Goal: Contribute content: Add original content to the website for others to see

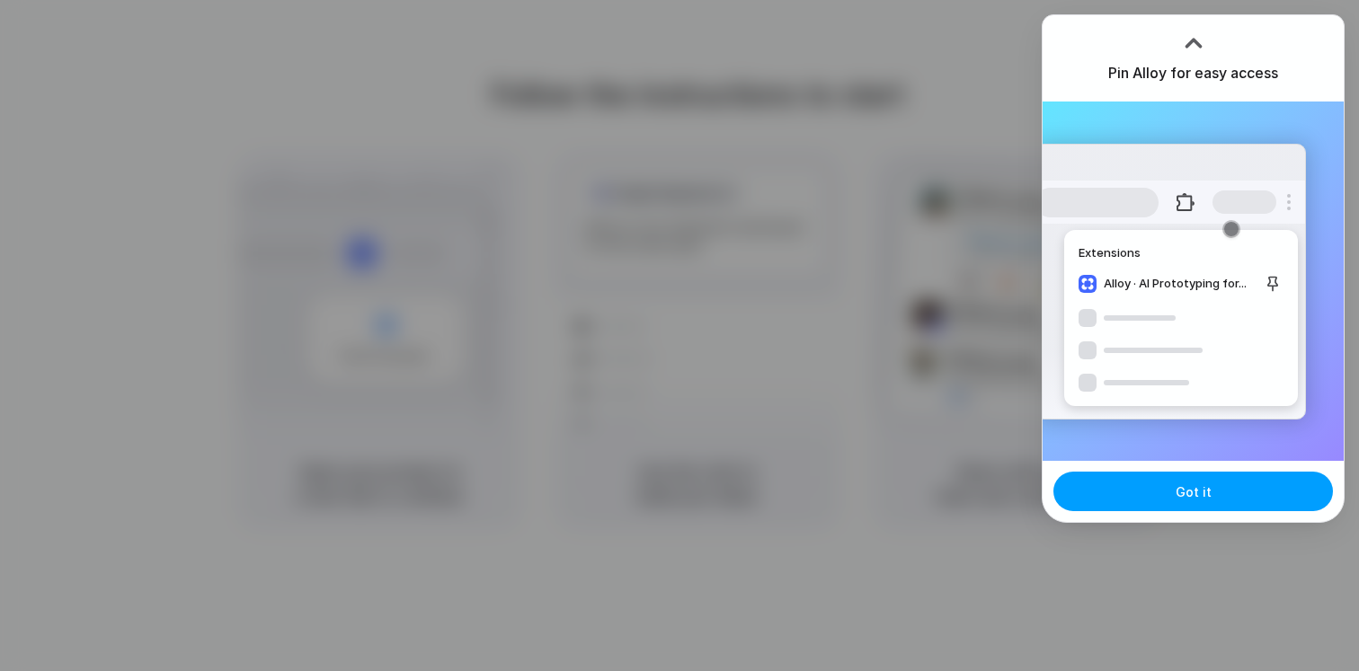
click at [1222, 493] on button "Got it" at bounding box center [1193, 492] width 280 height 40
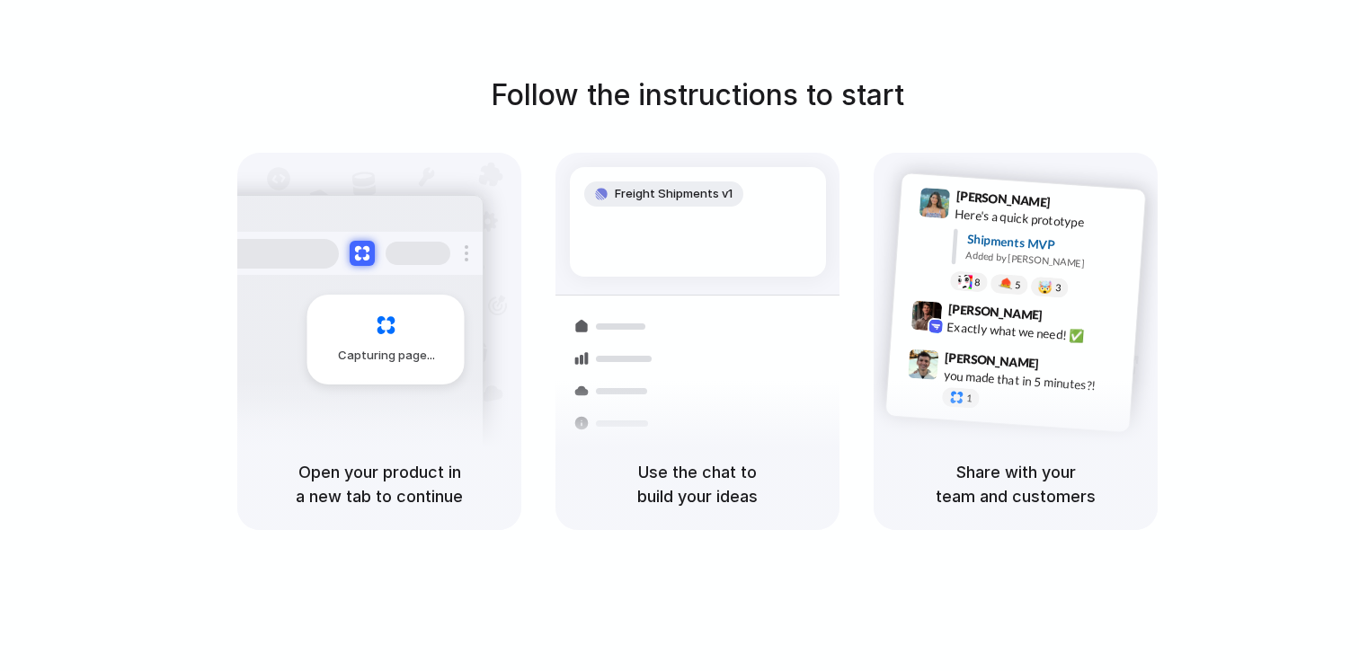
click at [680, 336] on div at bounding box center [680, 336] width 0 height 0
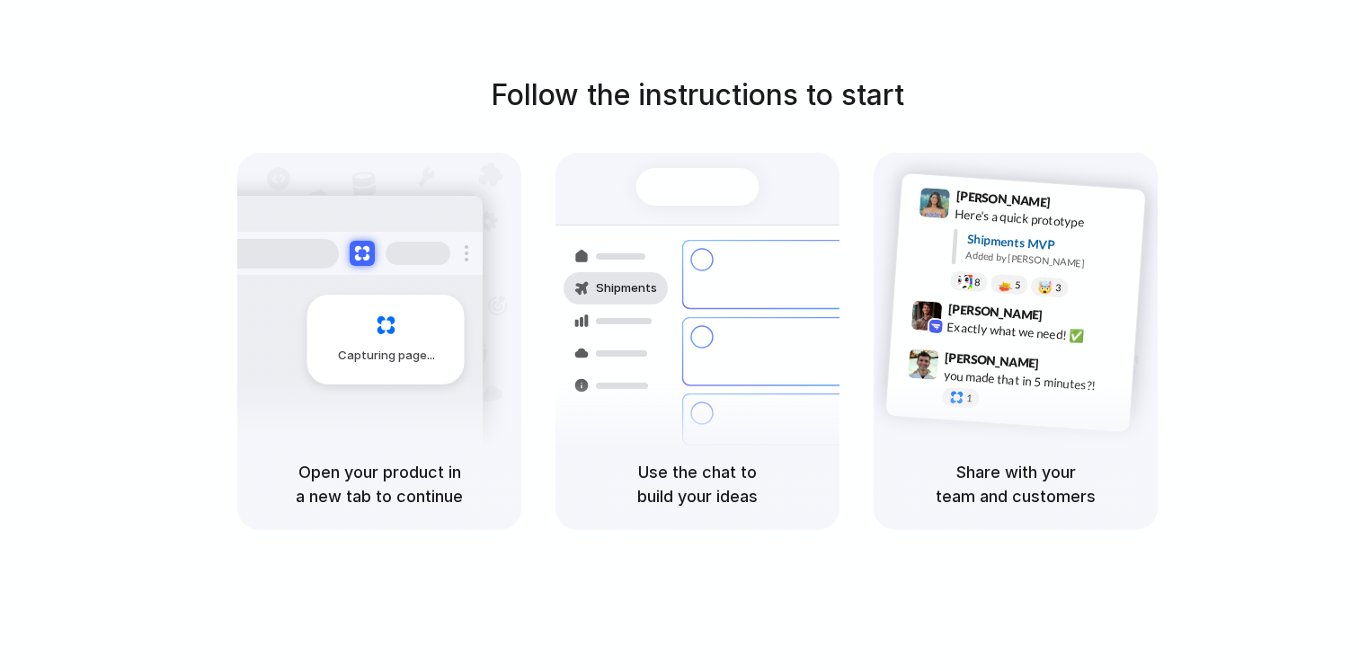
click at [7, 158] on div "Follow the instructions to start Capturing page Open your product in a new tab …" at bounding box center [697, 353] width 1395 height 707
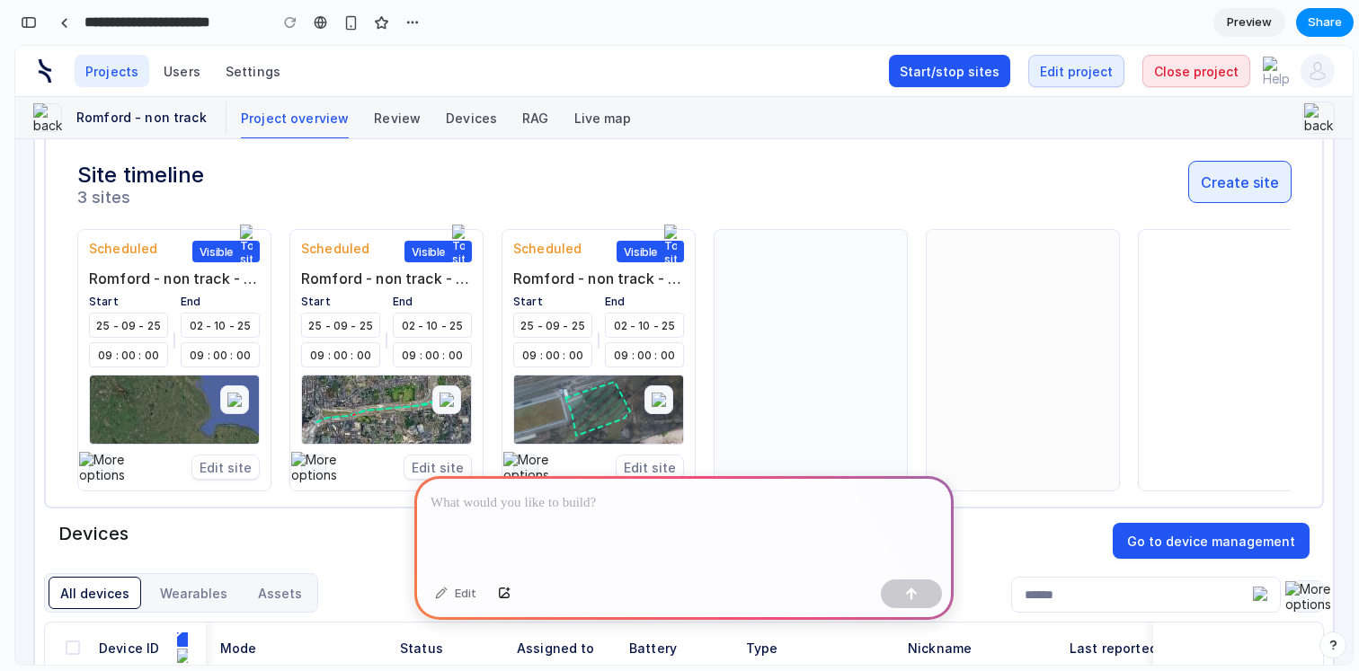
scroll to position [872, 0]
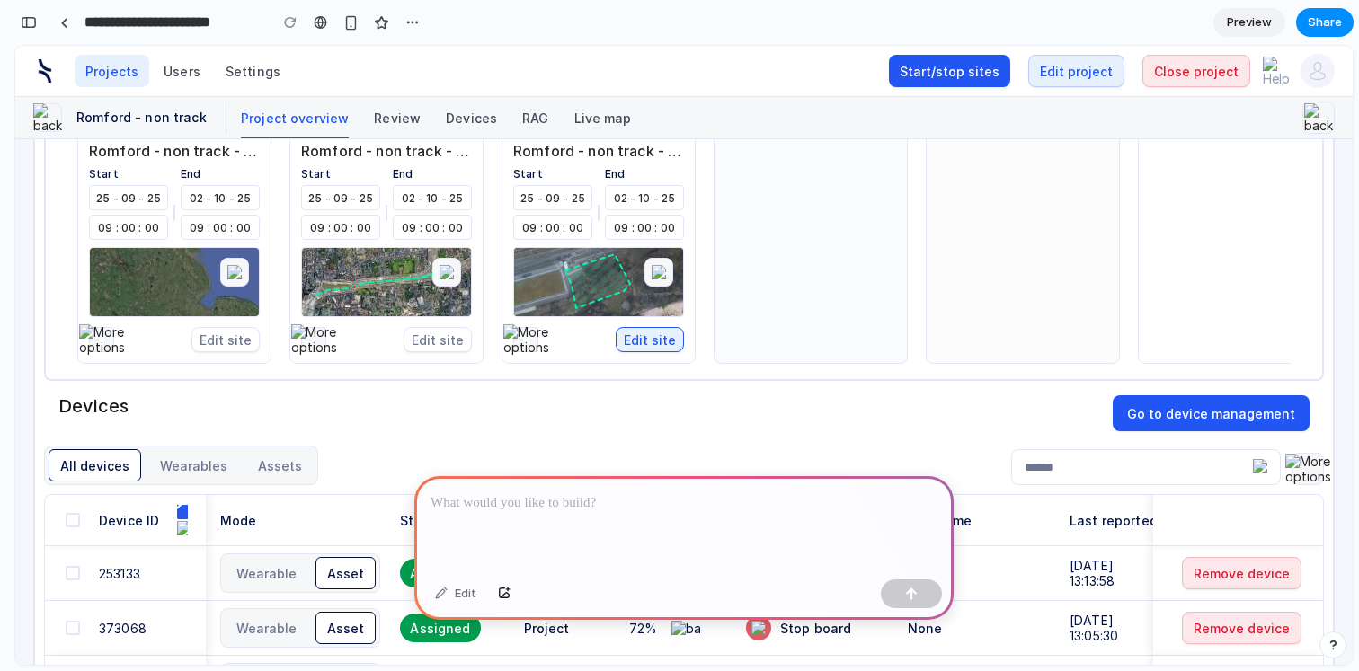
click at [646, 343] on button "Edit site" at bounding box center [650, 339] width 68 height 25
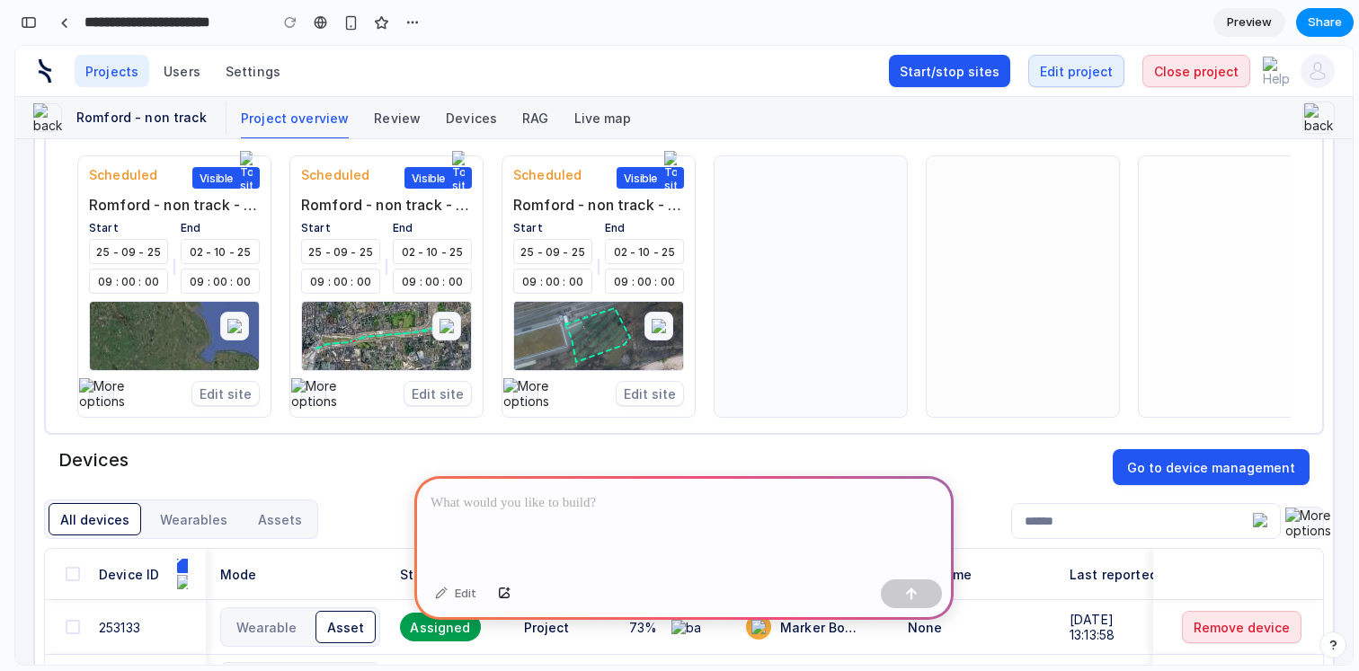
scroll to position [709, 0]
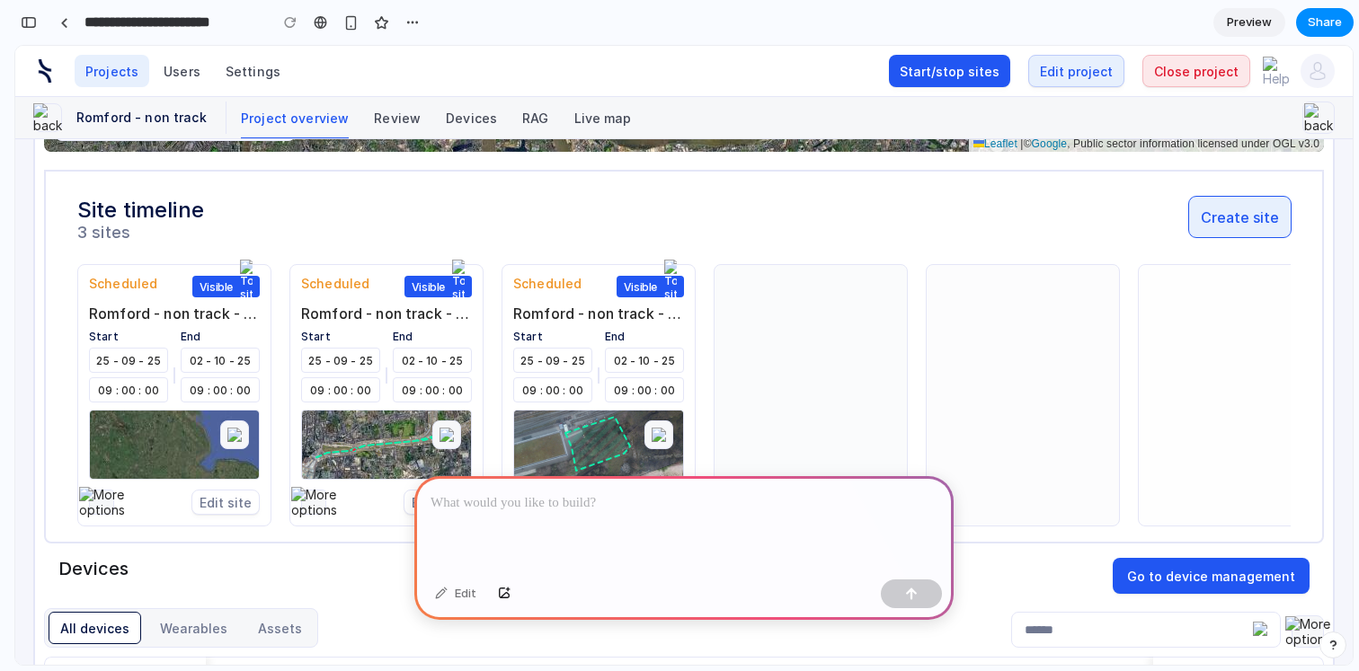
click at [671, 284] on img at bounding box center [670, 287] width 13 height 55
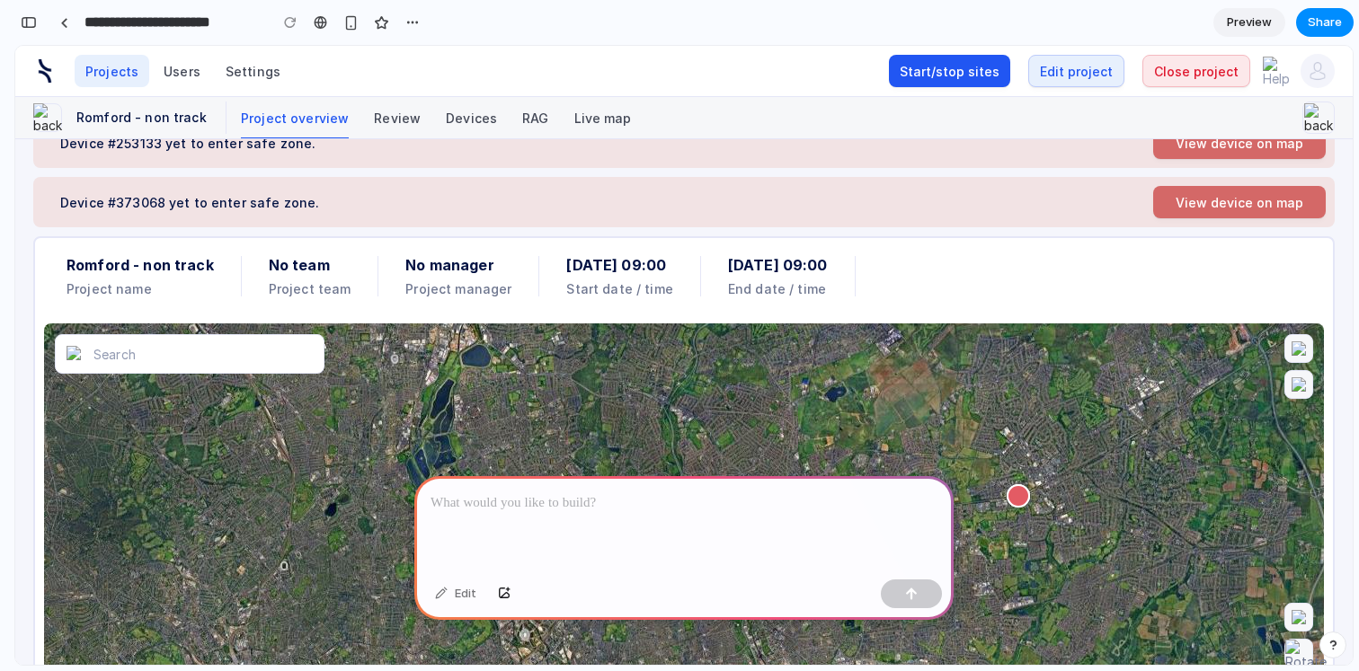
scroll to position [0, 0]
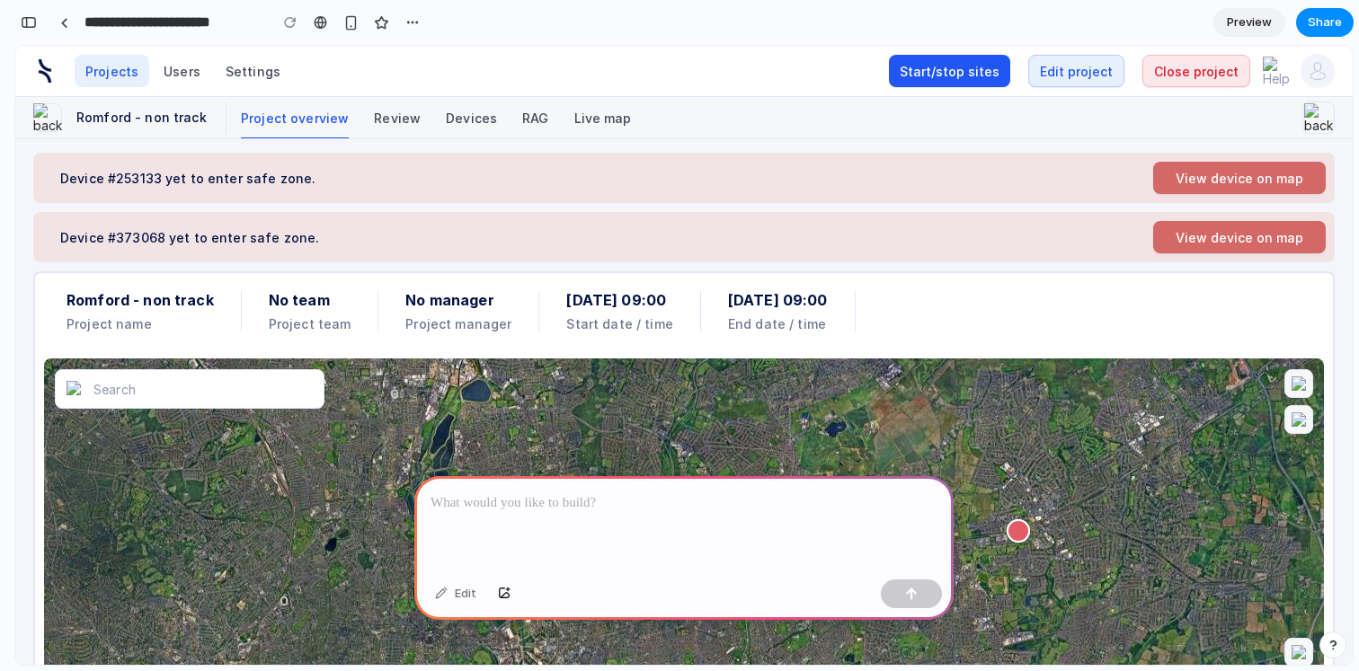
click at [1019, 532] on span at bounding box center [1018, 531] width 23 height 23
click at [762, 521] on div at bounding box center [683, 524] width 539 height 96
click at [387, 118] on li "Review" at bounding box center [397, 117] width 47 height 41
click at [409, 118] on li "Review" at bounding box center [397, 117] width 47 height 41
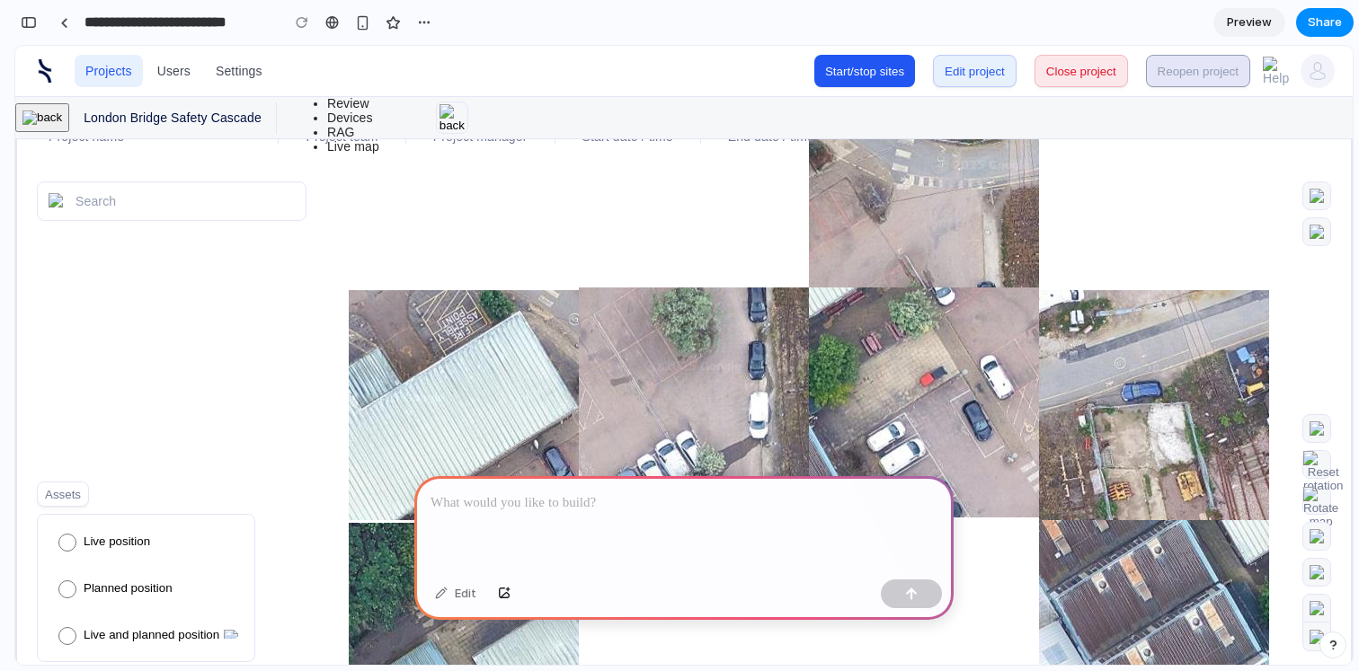
click at [518, 512] on p at bounding box center [684, 504] width 507 height 22
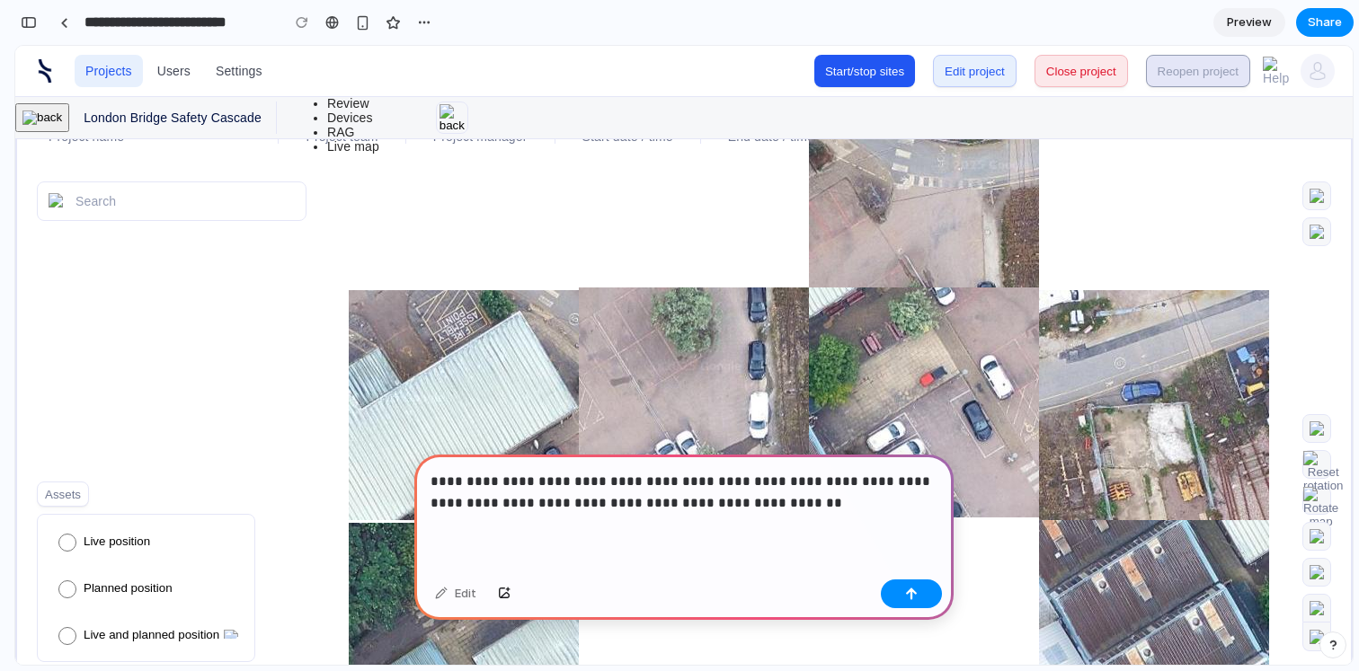
click at [500, 503] on p "**********" at bounding box center [684, 492] width 507 height 43
click at [806, 508] on p "**********" at bounding box center [684, 492] width 507 height 43
click at [908, 592] on div "button" at bounding box center [911, 594] width 13 height 13
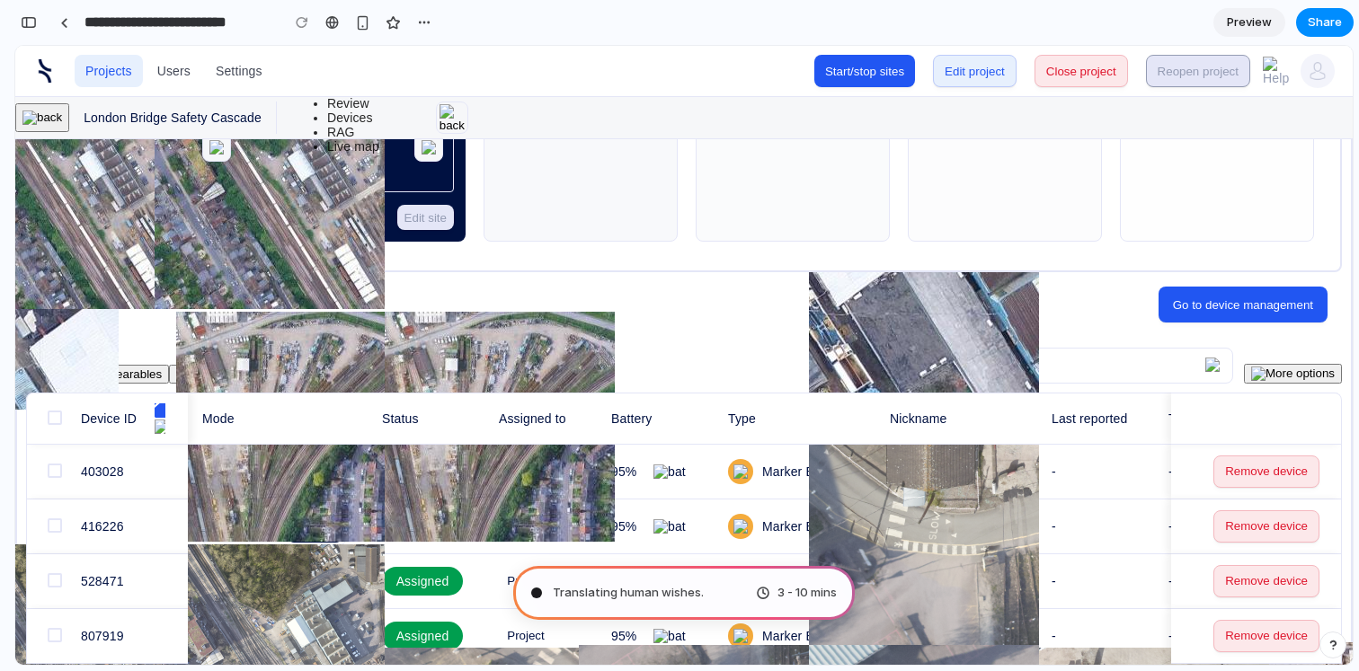
scroll to position [962, 0]
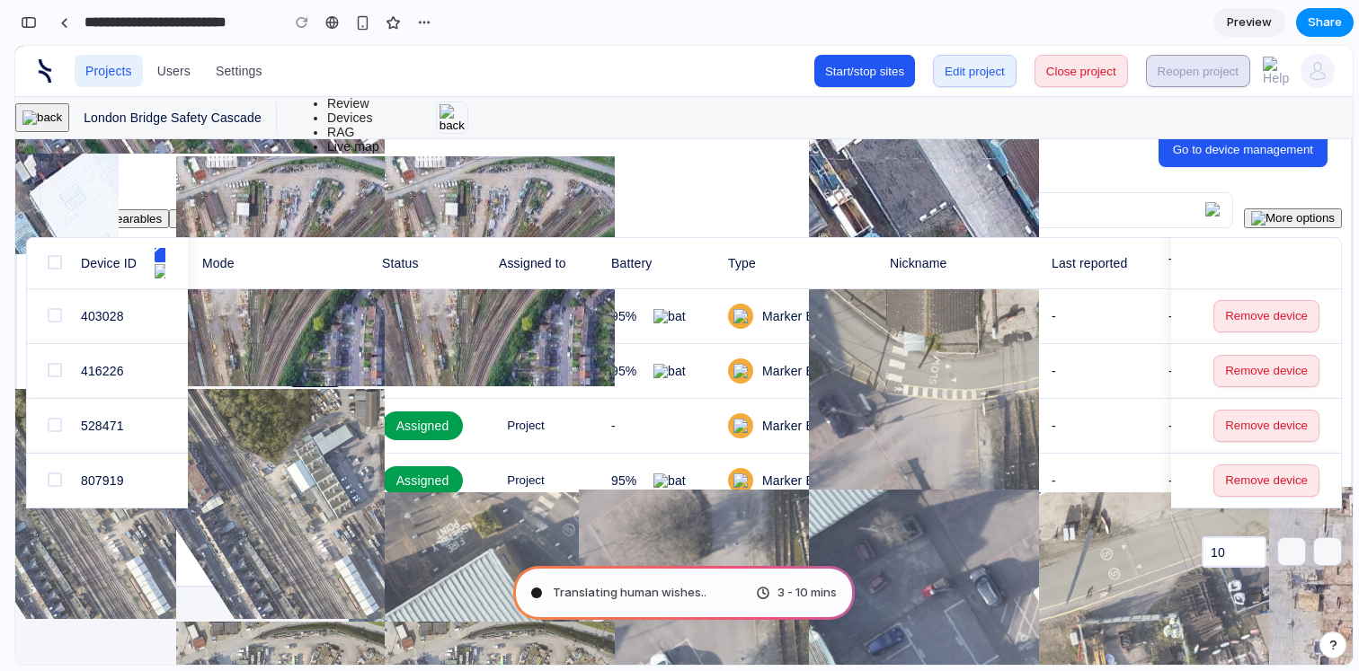
click at [682, 378] on img at bounding box center [670, 371] width 34 height 14
click at [687, 324] on img at bounding box center [670, 316] width 34 height 14
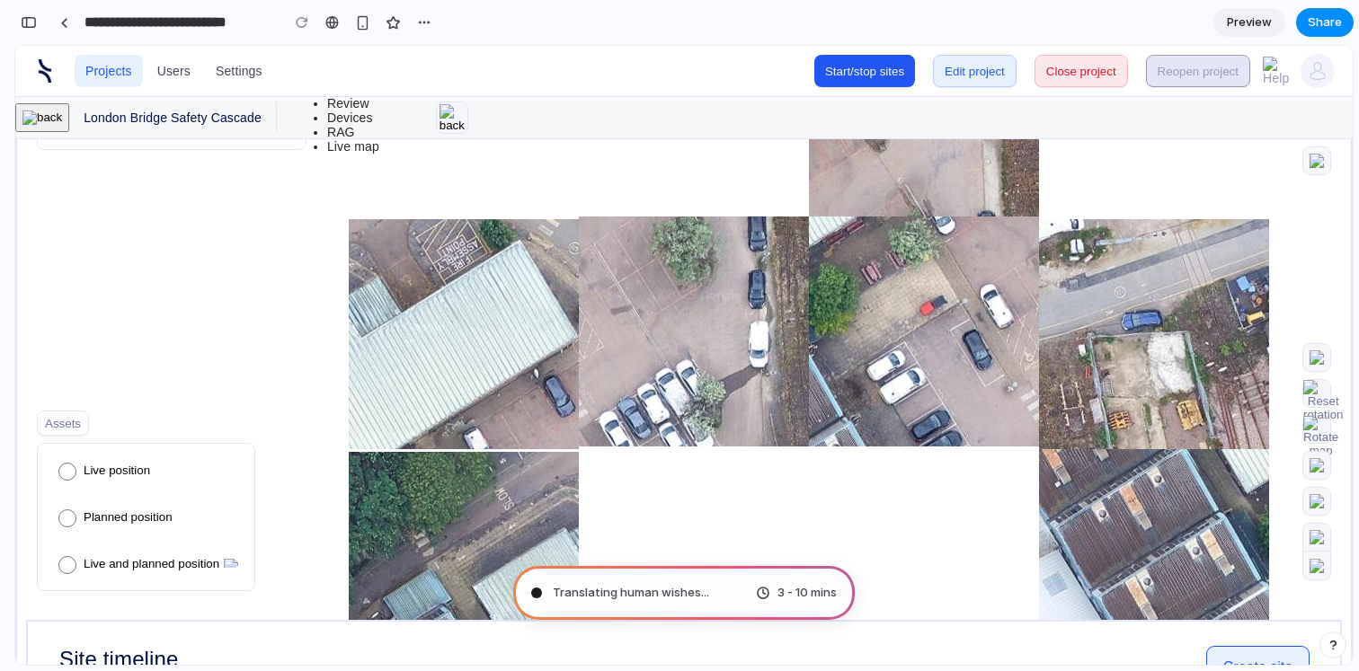
scroll to position [0, 0]
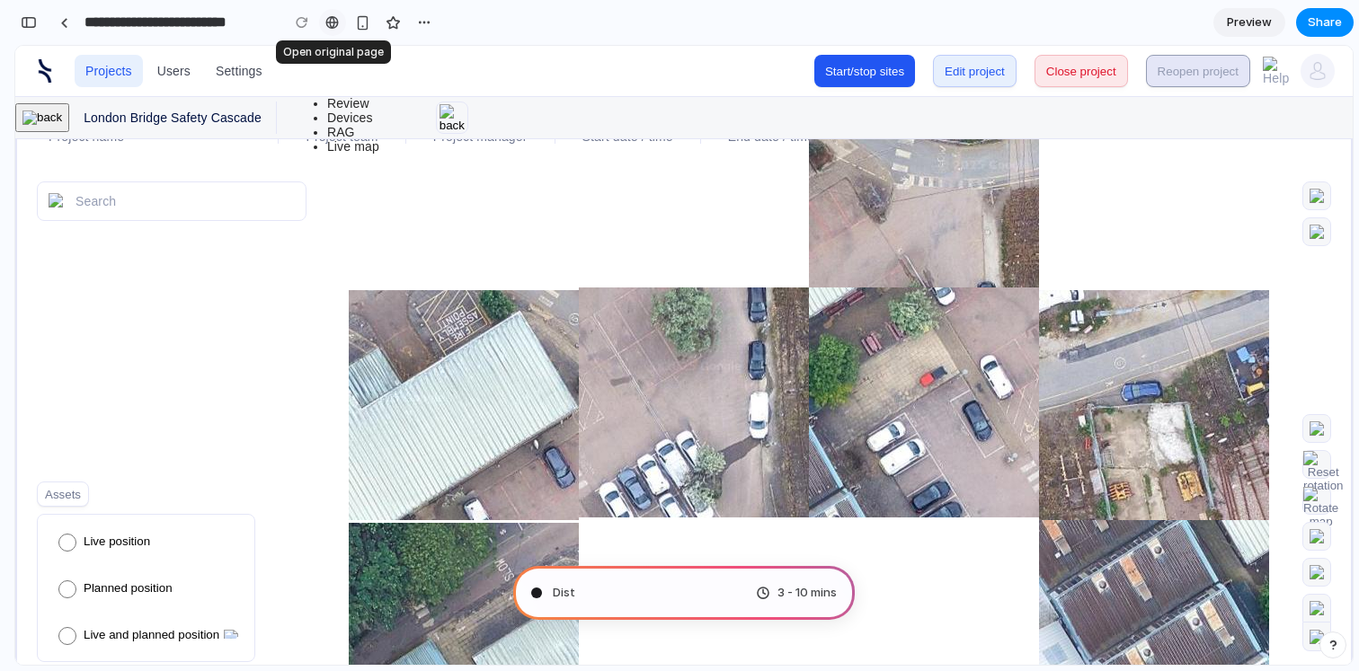
click at [333, 24] on div at bounding box center [331, 22] width 13 height 14
click at [216, 119] on p "London Bridge Safety Cascade" at bounding box center [173, 118] width 178 height 14
click at [422, 111] on li "Review" at bounding box center [374, 103] width 94 height 14
click at [335, 25] on div at bounding box center [331, 22] width 13 height 14
click at [425, 22] on div "button" at bounding box center [424, 22] width 14 height 14
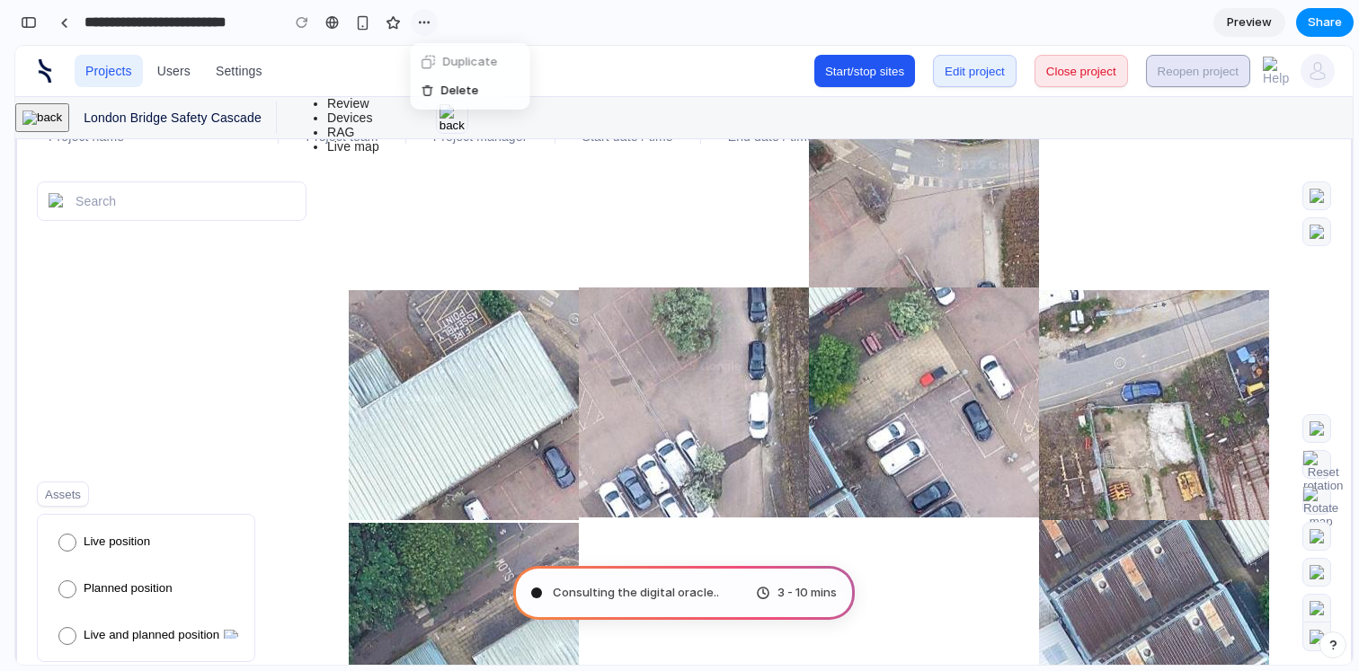
click at [425, 22] on div "Duplicate Delete" at bounding box center [679, 335] width 1359 height 671
click at [1256, 24] on span "Preview" at bounding box center [1249, 22] width 45 height 18
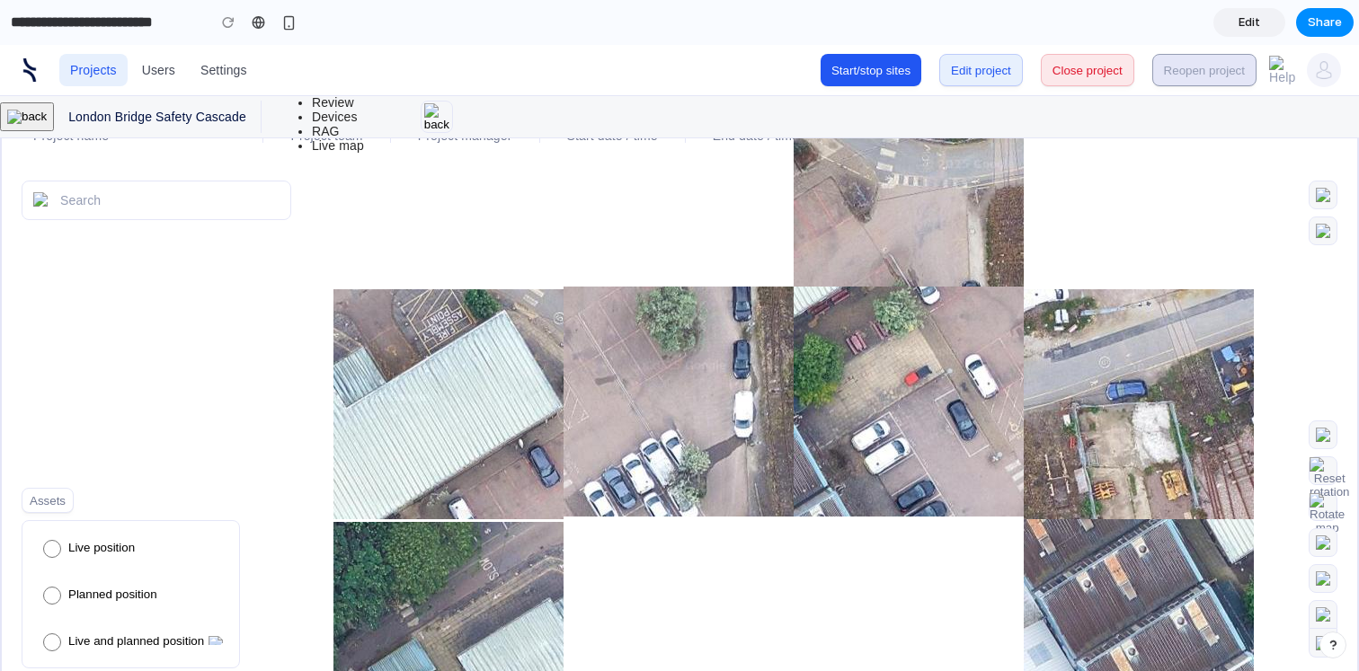
click at [1269, 20] on link "Edit" at bounding box center [1249, 22] width 72 height 29
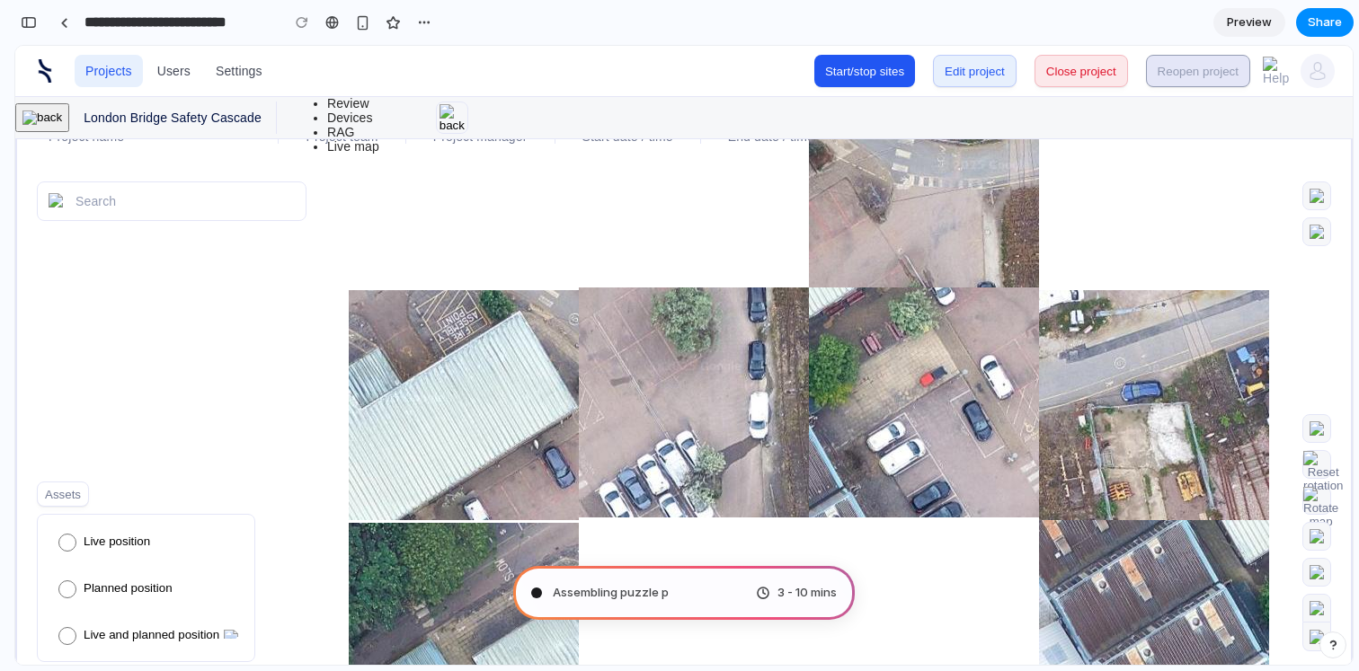
click at [1269, 20] on span "Preview" at bounding box center [1249, 22] width 45 height 18
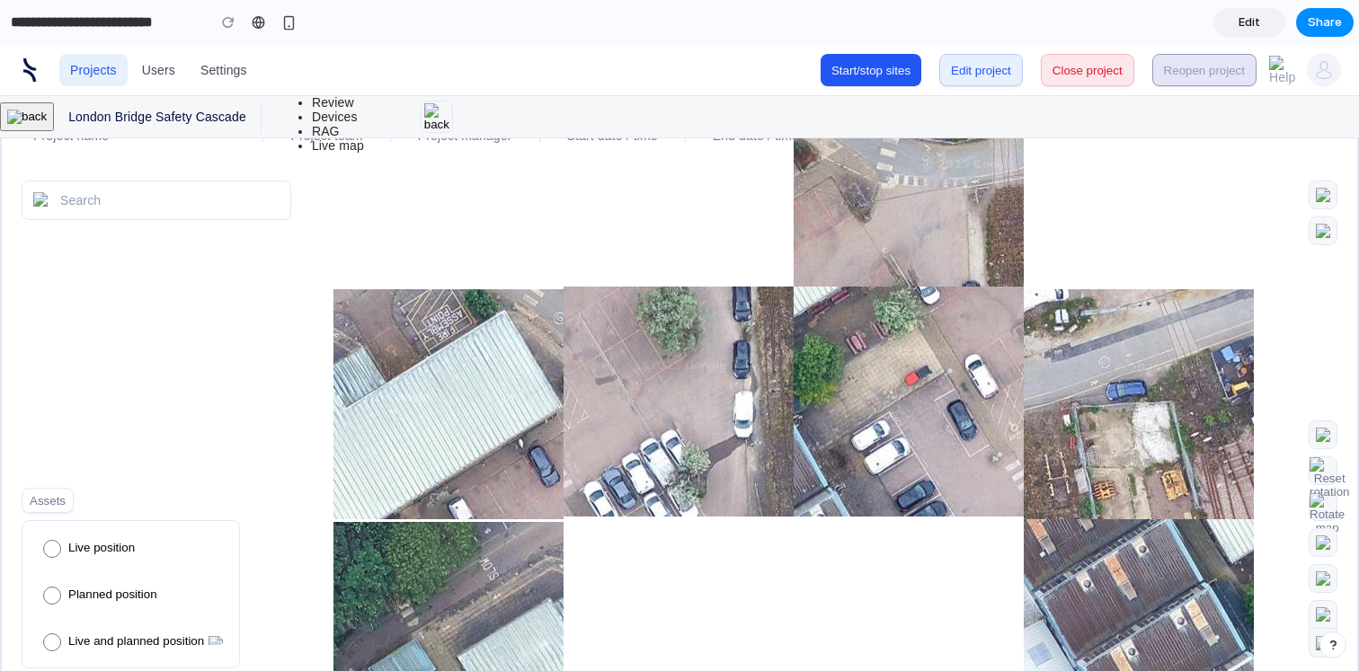
click at [1269, 20] on link "Edit" at bounding box center [1249, 22] width 72 height 29
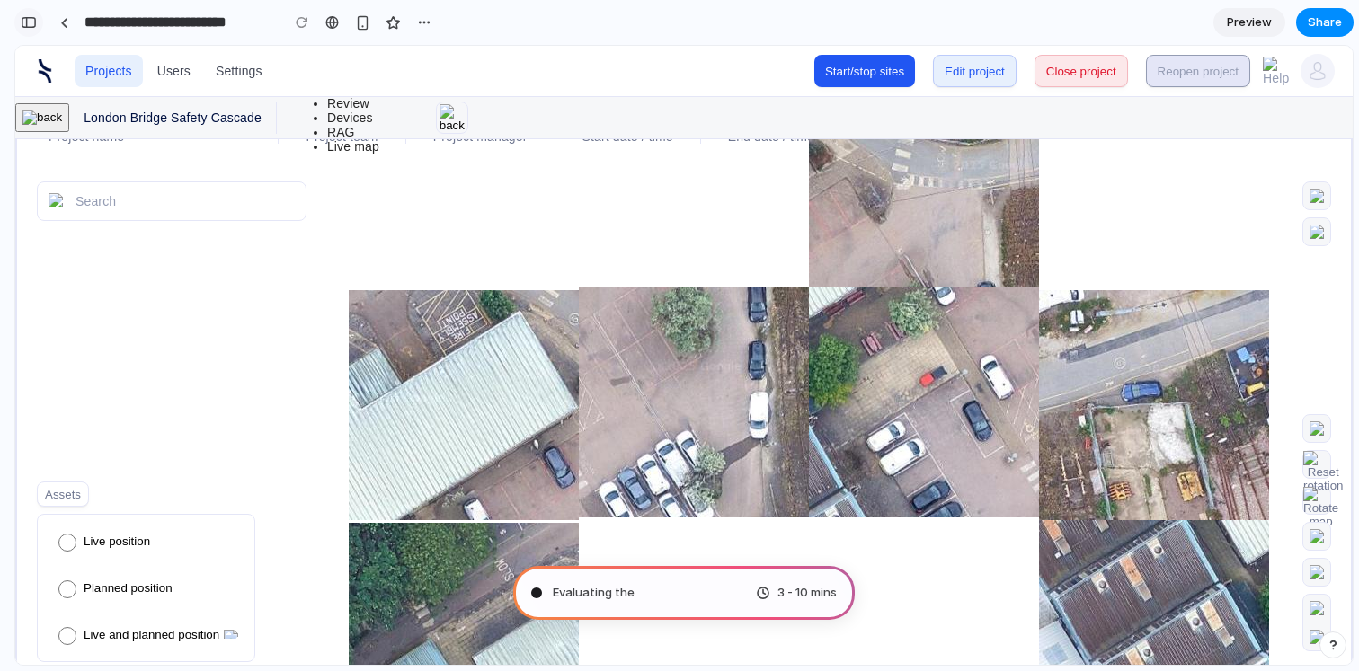
click at [28, 25] on div "button" at bounding box center [29, 22] width 16 height 13
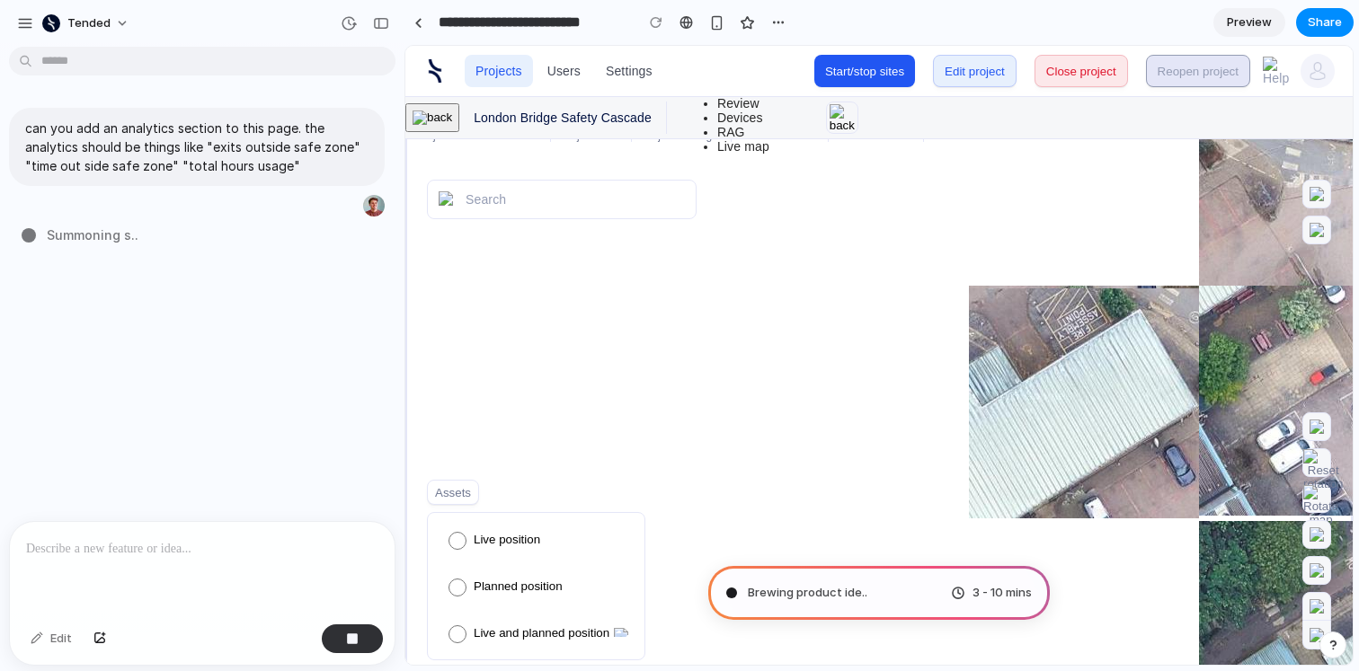
type input "**********"
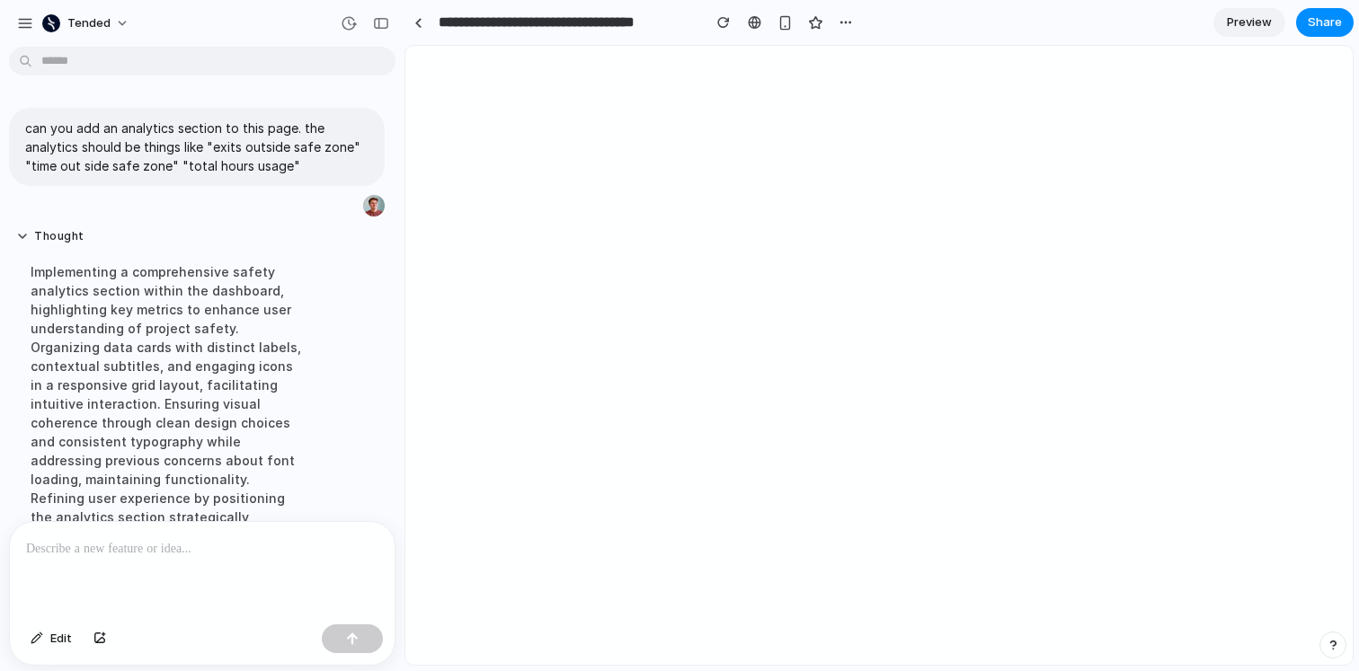
scroll to position [359, 0]
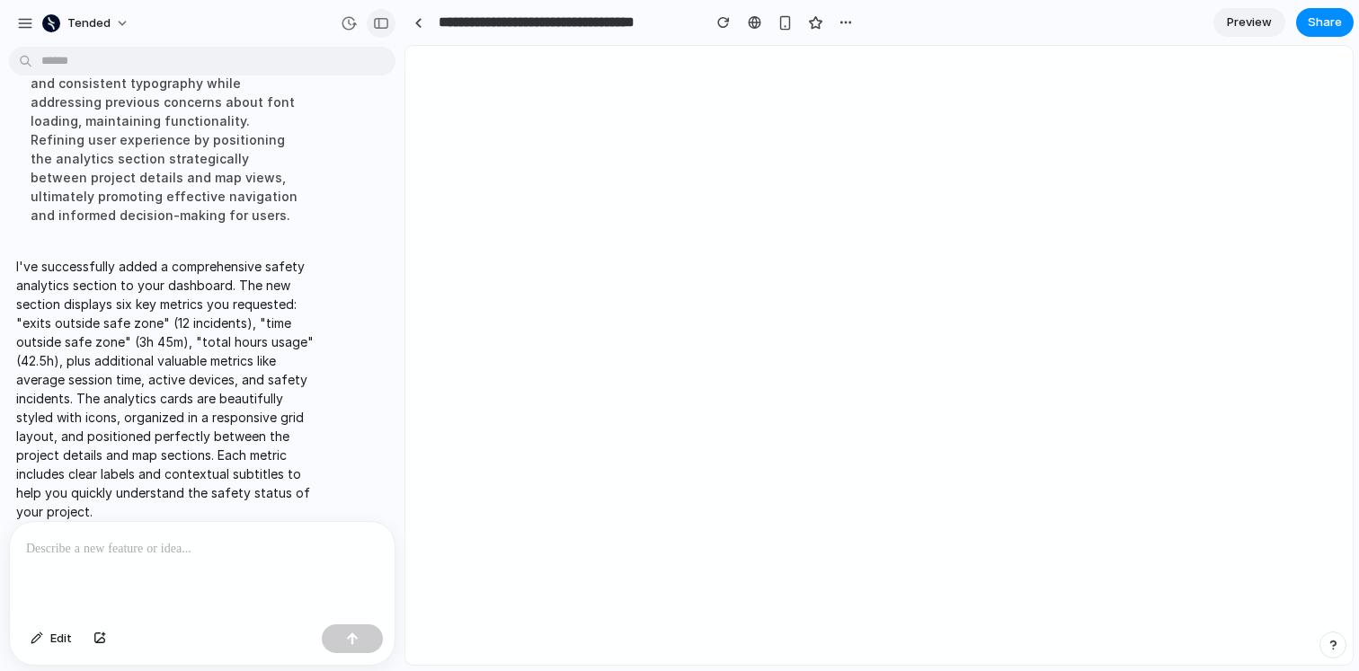
click at [382, 20] on div "button" at bounding box center [381, 23] width 16 height 13
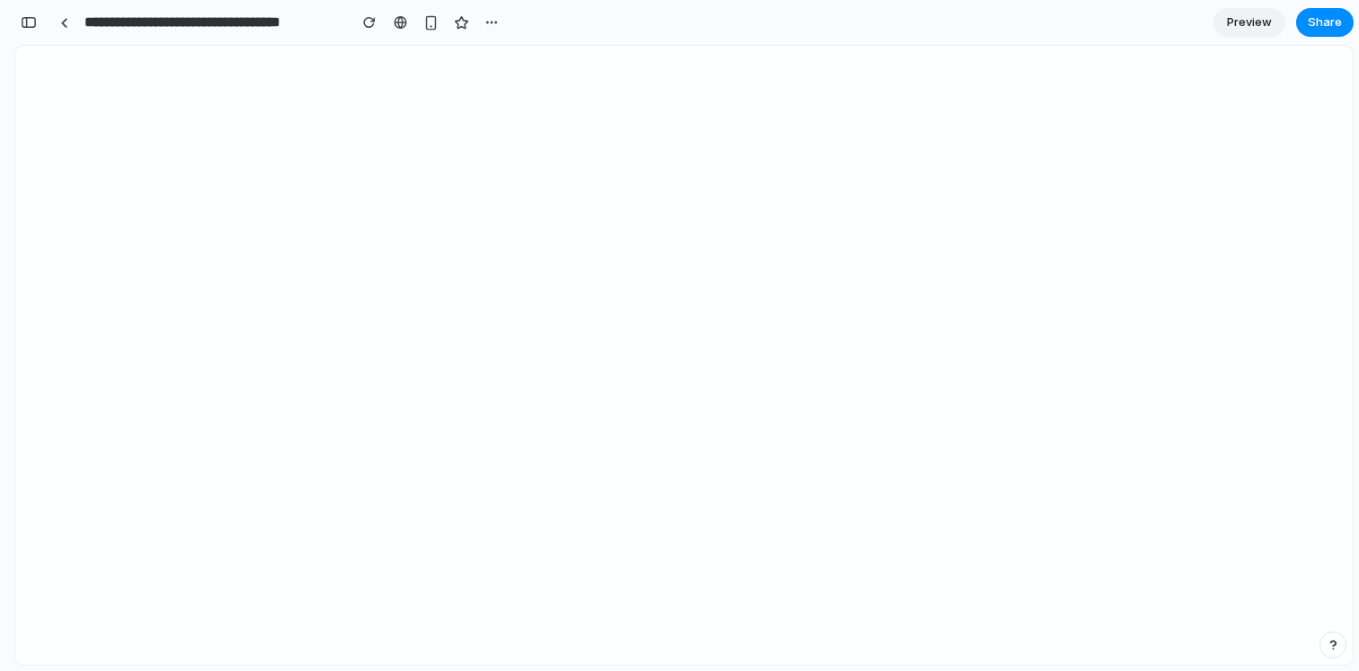
scroll to position [472, 0]
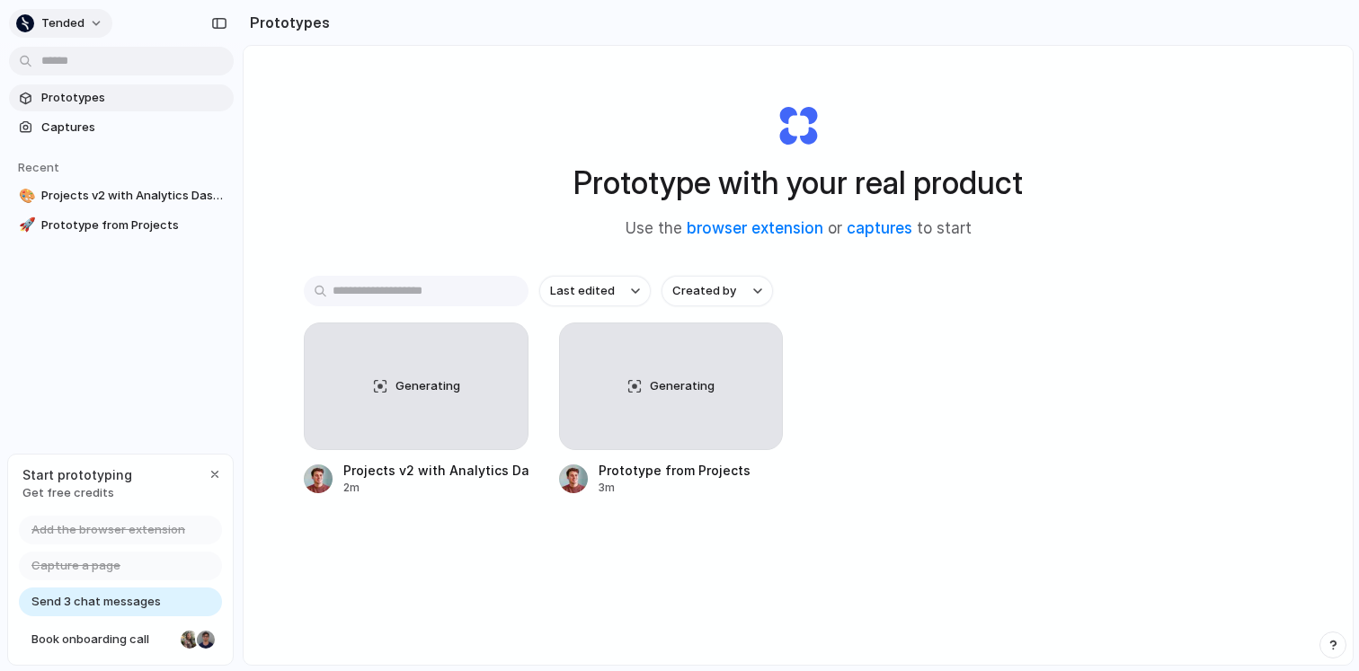
click at [97, 20] on button "Tended" at bounding box center [60, 23] width 103 height 29
click at [97, 20] on div "Settings Invite members Change theme Sign out" at bounding box center [679, 335] width 1359 height 671
click at [216, 473] on div "button" at bounding box center [215, 474] width 14 height 14
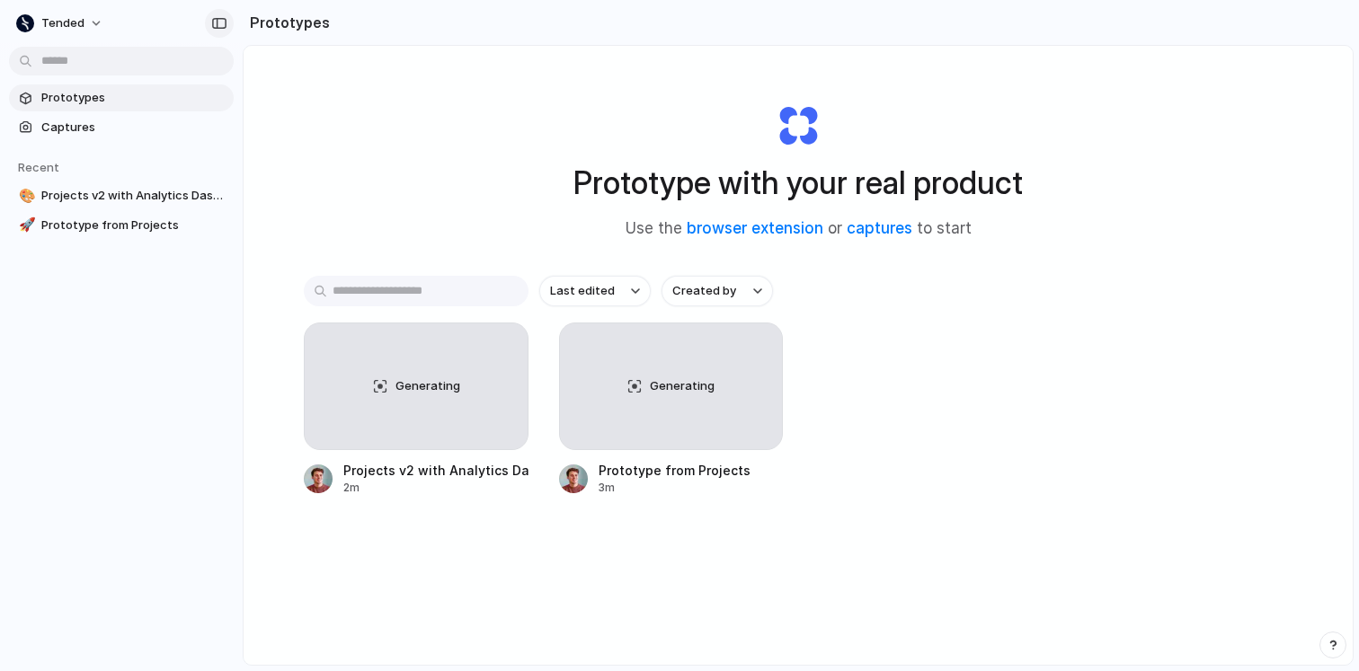
click at [218, 22] on div "button" at bounding box center [219, 23] width 16 height 13
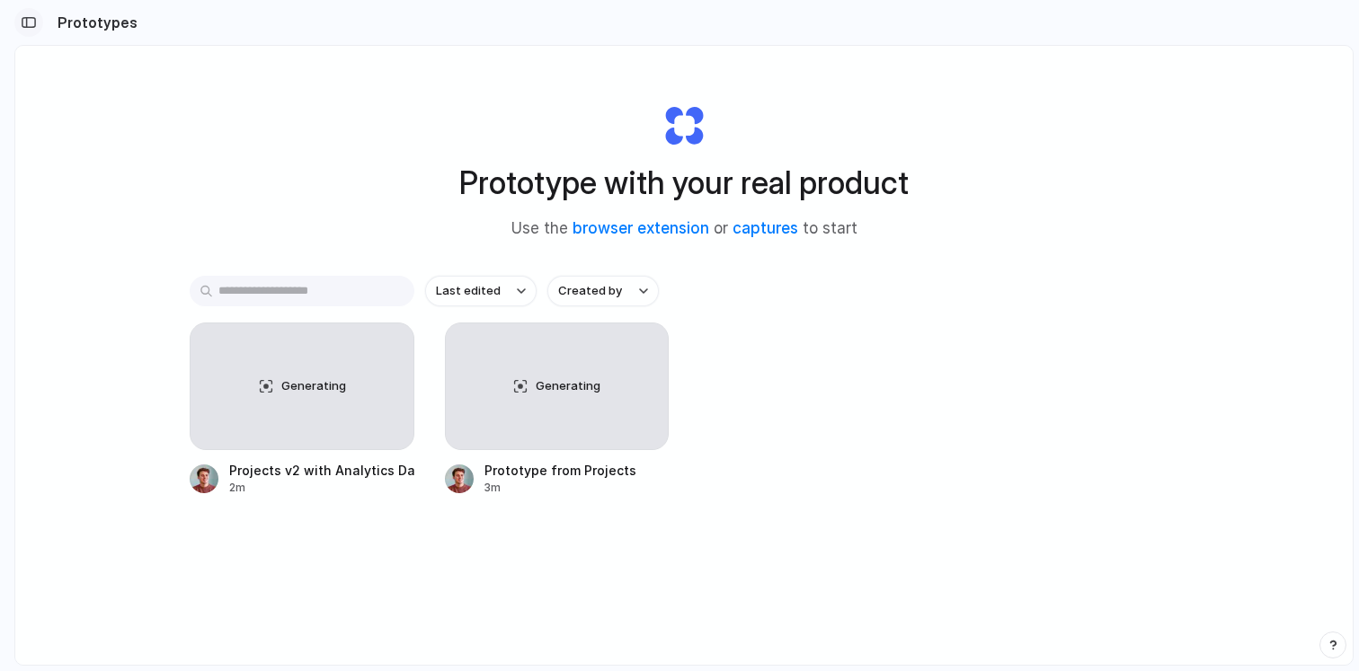
click at [31, 22] on div "button" at bounding box center [29, 22] width 16 height 13
